Goal: Check status: Check status

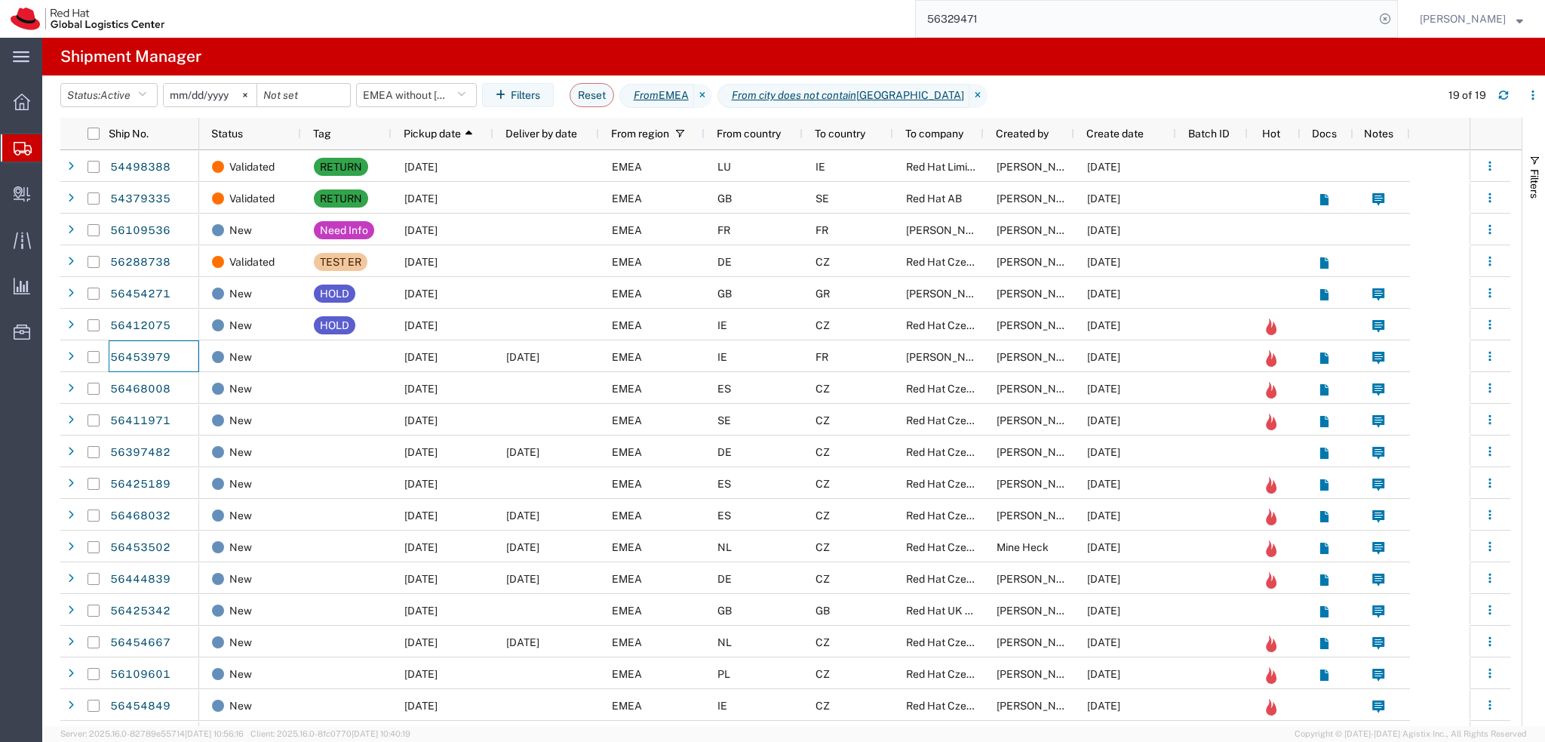
click at [1136, 12] on input "56329471" at bounding box center [1145, 19] width 459 height 36
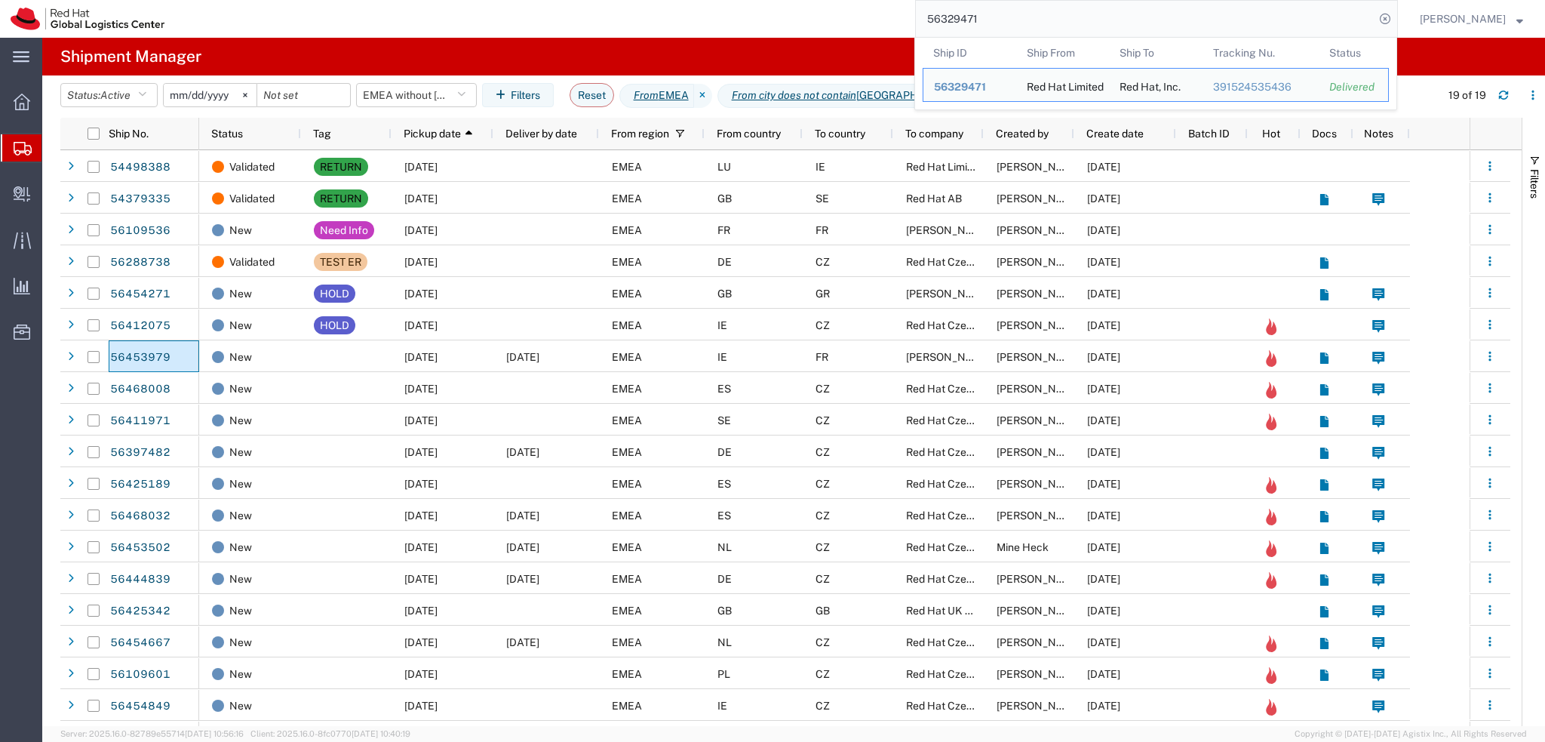
click at [1136, 12] on input "56329471" at bounding box center [1145, 19] width 459 height 36
paste input "391007690171"
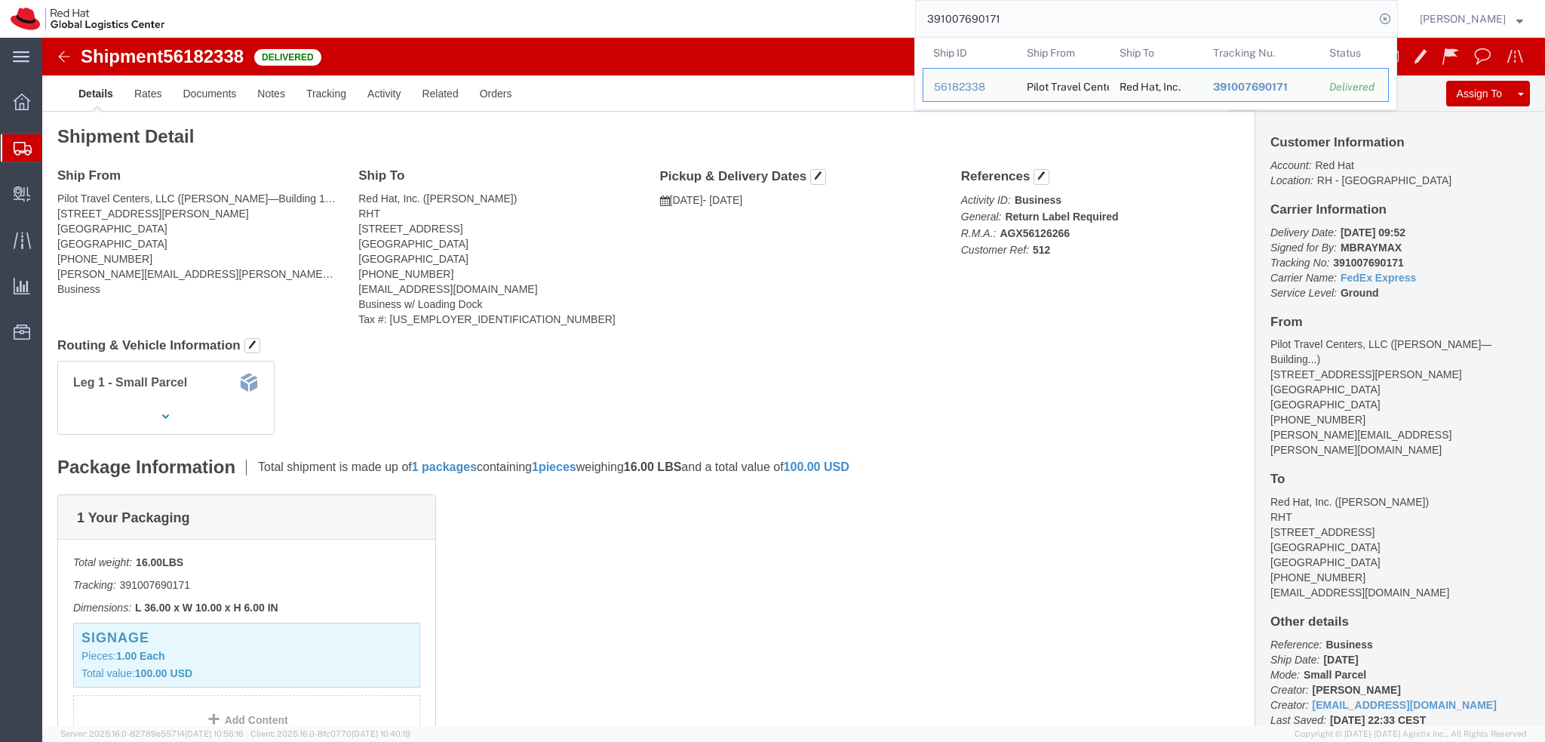
click at [1283, 20] on input "391007690171" at bounding box center [1145, 19] width 459 height 36
paste input "0672519129"
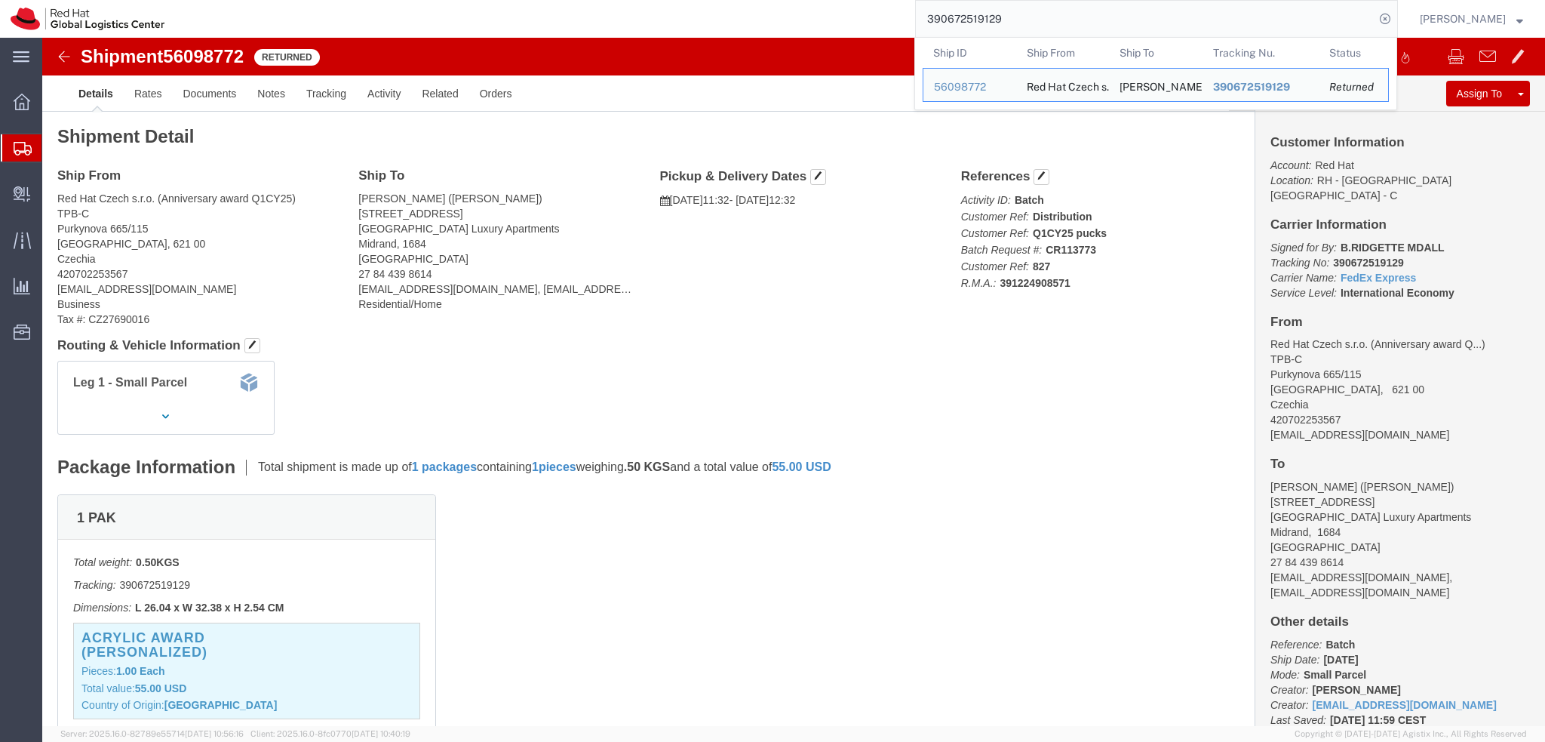
click at [1085, 11] on input "390672519129" at bounding box center [1145, 19] width 459 height 36
paste input "56199587"
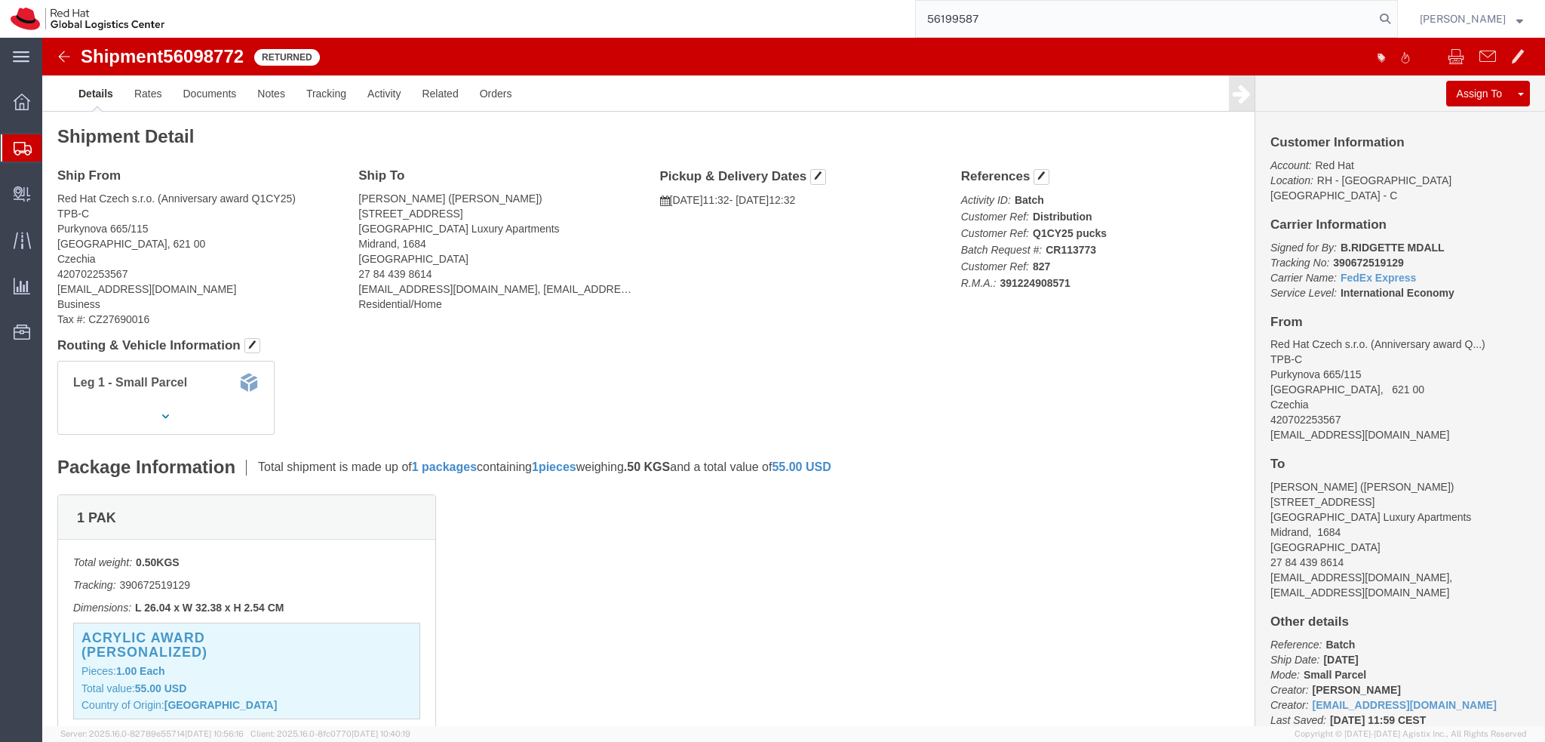
type input "56199587"
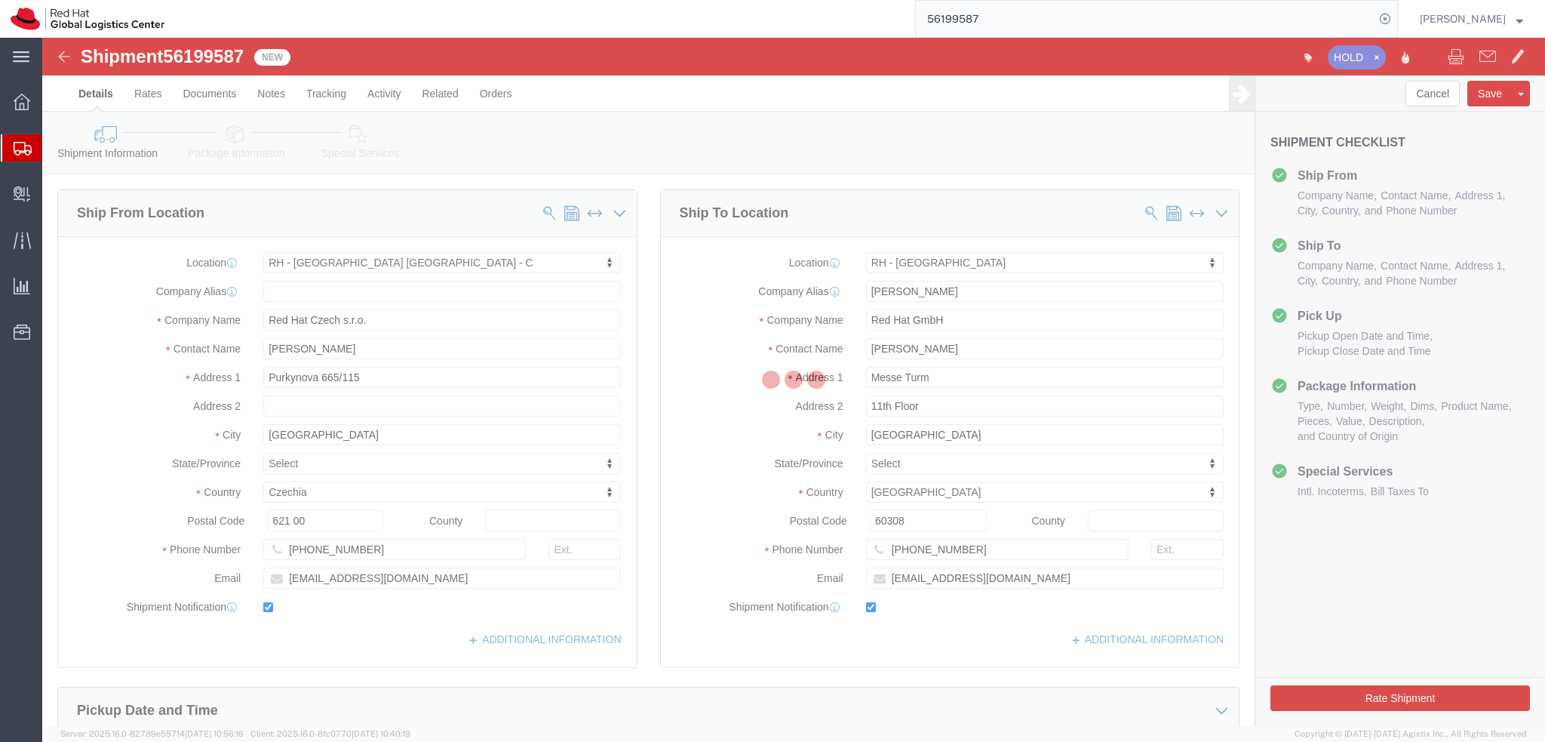
select select "38037"
select select "37960"
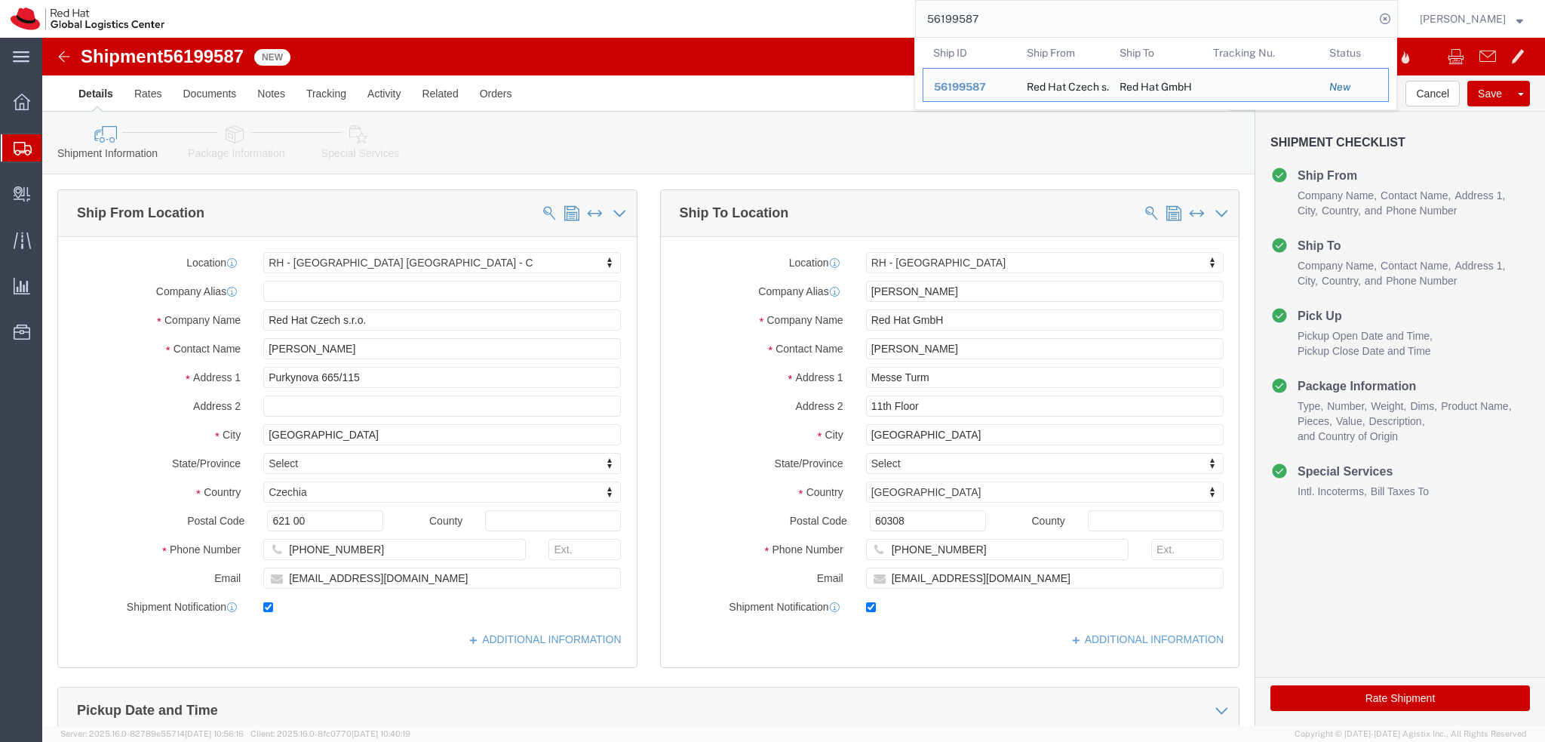
click div "Shipment Information Package Information Special Services"
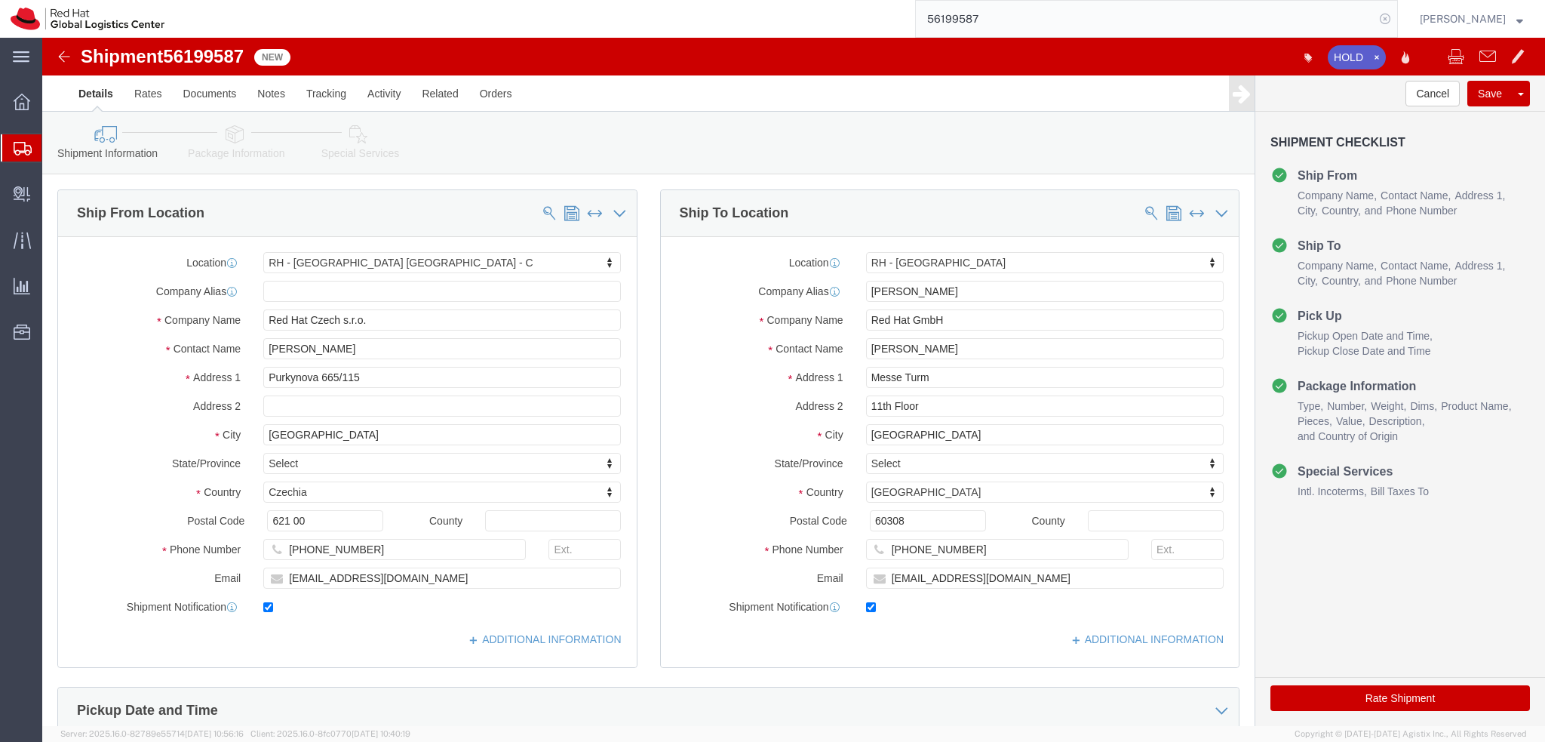
click at [1396, 17] on icon at bounding box center [1385, 18] width 21 height 21
click img
